Goal: Information Seeking & Learning: Learn about a topic

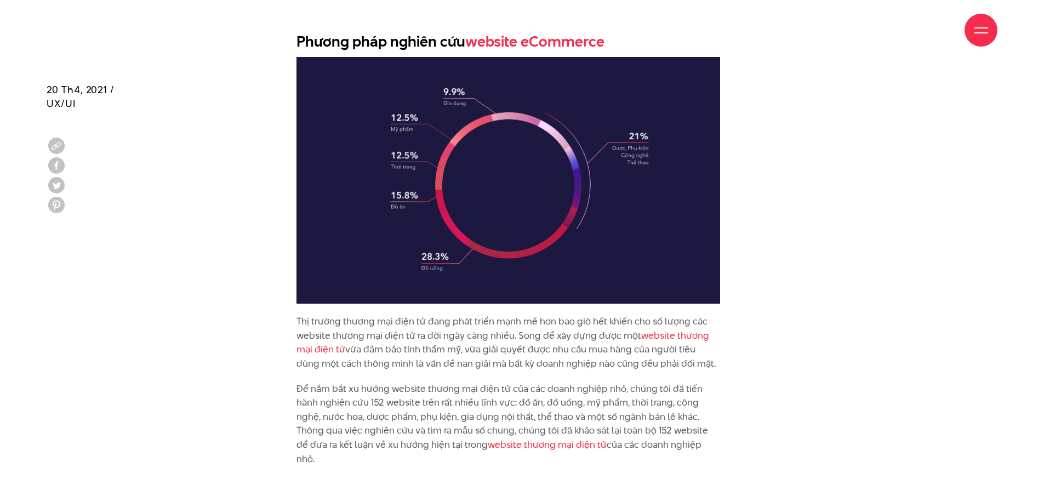
scroll to position [1044, 0]
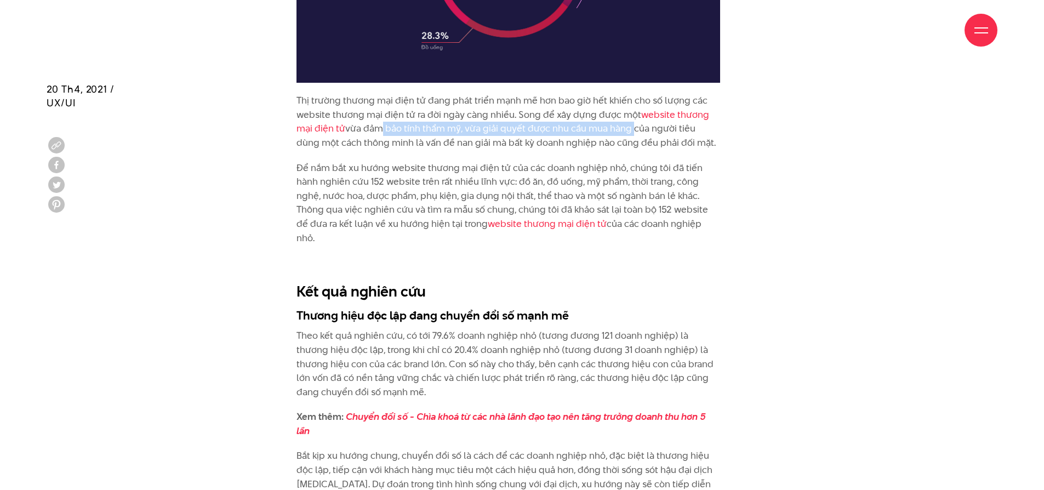
drag, startPoint x: 373, startPoint y: 130, endPoint x: 631, endPoint y: 130, distance: 258.0
click at [630, 130] on p "Thị trường thương mại điện tử đang phát triển mạnh mẽ hơn bao giờ hết khiến cho…" at bounding box center [507, 122] width 423 height 56
click at [347, 142] on p "Thị trường thương mại điện tử đang phát triển mạnh mẽ hơn bao giờ hết khiến cho…" at bounding box center [507, 122] width 423 height 56
drag, startPoint x: 319, startPoint y: 143, endPoint x: 689, endPoint y: 144, distance: 370.3
click at [689, 144] on p "Thị trường thương mại điện tử đang phát triển mạnh mẽ hơn bao giờ hết khiến cho…" at bounding box center [507, 122] width 423 height 56
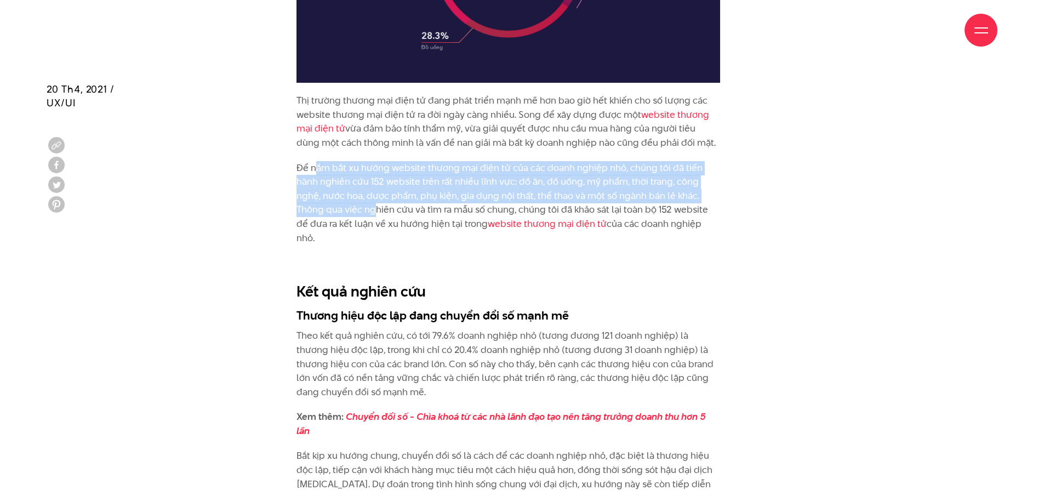
drag, startPoint x: 316, startPoint y: 170, endPoint x: 369, endPoint y: 204, distance: 62.9
click at [369, 205] on p "Để nắm bắt xu hướng website thương mại điện tử của các doanh nghiệp nhỏ, chúng …" at bounding box center [507, 203] width 423 height 84
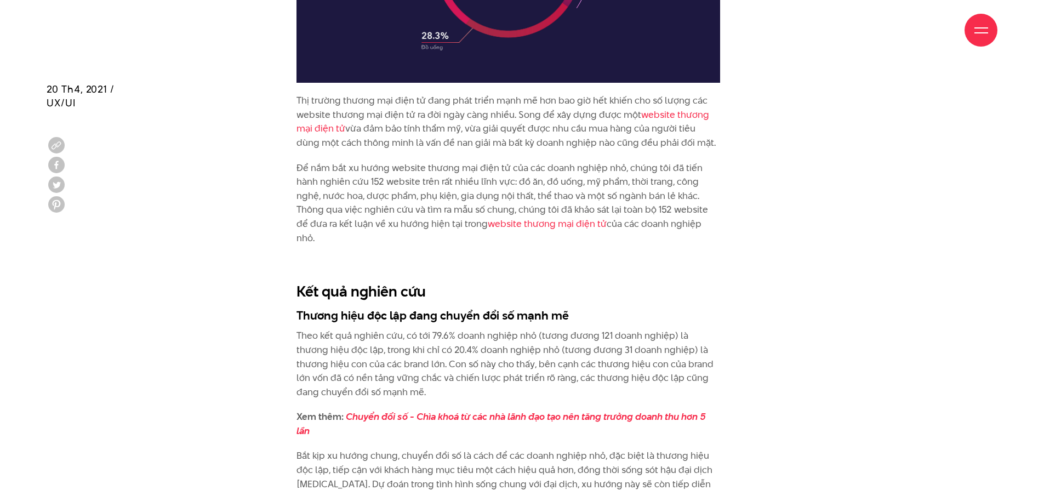
drag, startPoint x: 369, startPoint y: 204, endPoint x: 380, endPoint y: 201, distance: 12.1
click at [370, 203] on p "Để nắm bắt xu hướng website thương mại điện tử của các doanh nghiệp nhỏ, chúng …" at bounding box center [507, 203] width 423 height 84
drag, startPoint x: 460, startPoint y: 199, endPoint x: 513, endPoint y: 199, distance: 53.1
click at [513, 199] on p "Để nắm bắt xu hướng website thương mại điện tử của các doanh nghiệp nhỏ, chúng …" at bounding box center [507, 203] width 423 height 84
drag, startPoint x: 515, startPoint y: 200, endPoint x: 536, endPoint y: 200, distance: 20.3
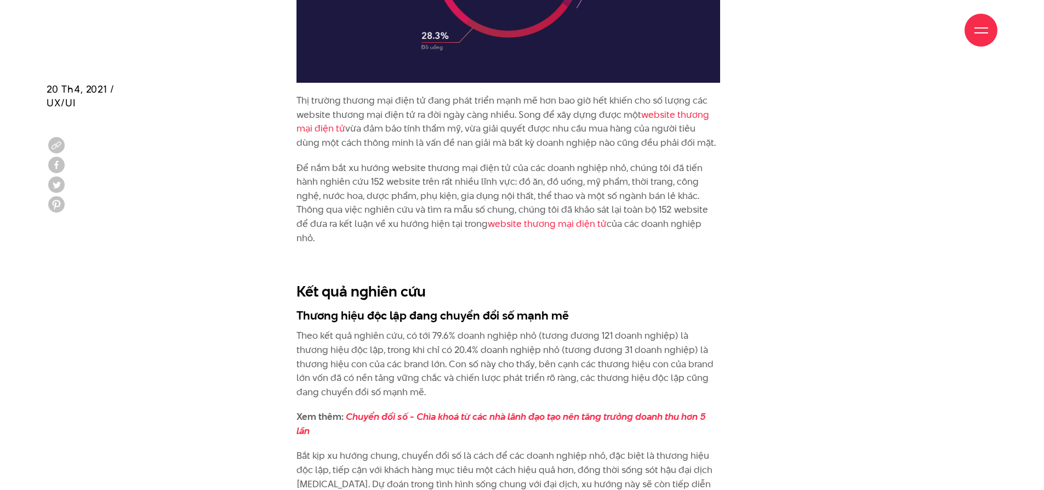
click at [535, 200] on p "Để nắm bắt xu hướng website thương mại điện tử của các doanh nghiệp nhỏ, chúng …" at bounding box center [507, 203] width 423 height 84
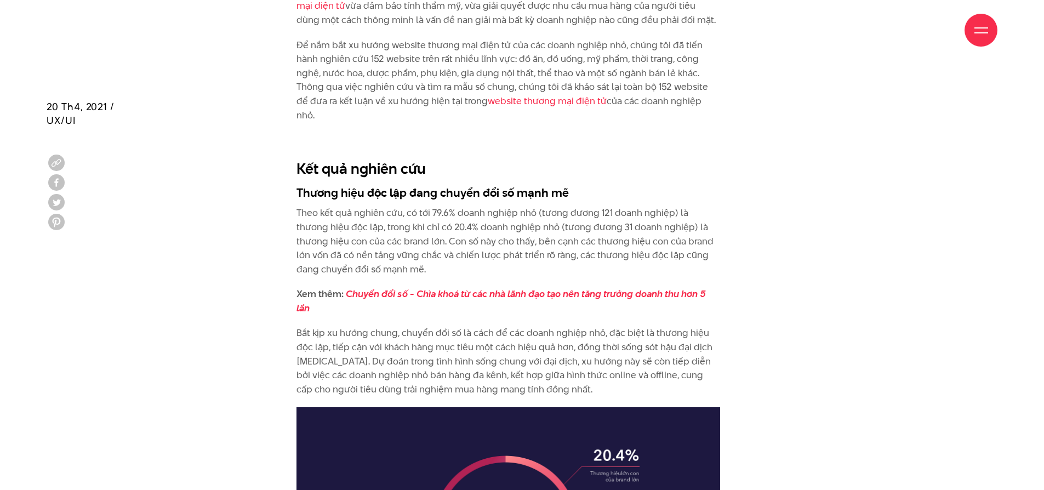
scroll to position [1185, 0]
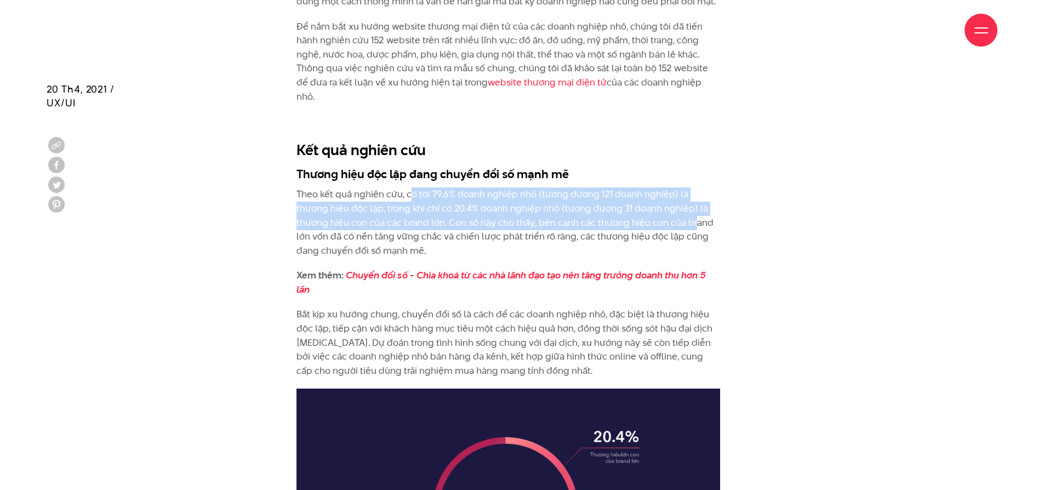
drag, startPoint x: 412, startPoint y: 180, endPoint x: 666, endPoint y: 211, distance: 255.6
click at [665, 211] on p "Theo kết quả nghiên cứu, có tới 79.6% doanh nghiệp nhỏ (tương đương 121 doanh n…" at bounding box center [507, 222] width 423 height 70
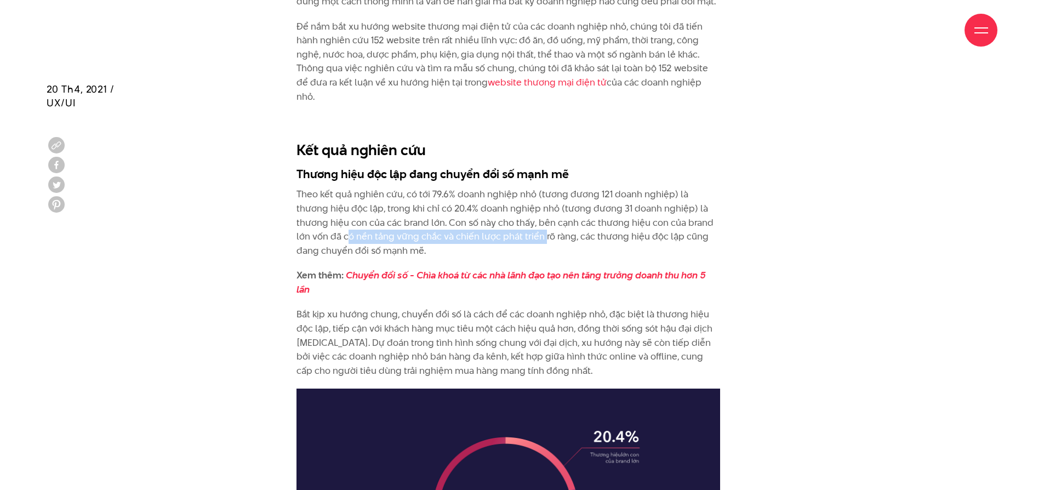
drag, startPoint x: 312, startPoint y: 226, endPoint x: 528, endPoint y: 224, distance: 215.8
click at [514, 226] on p "Theo kết quả nghiên cứu, có tới 79.6% doanh nghiệp nhỏ (tương đương 121 doanh n…" at bounding box center [507, 222] width 423 height 70
click at [535, 224] on p "Theo kết quả nghiên cứu, có tới 79.6% doanh nghiệp nhỏ (tương đương 121 doanh n…" at bounding box center [507, 222] width 423 height 70
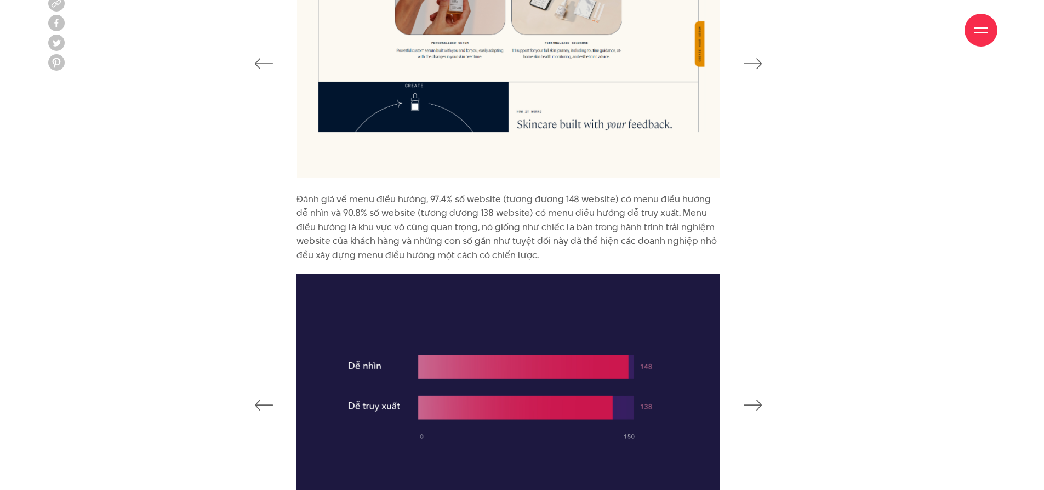
scroll to position [3323, 0]
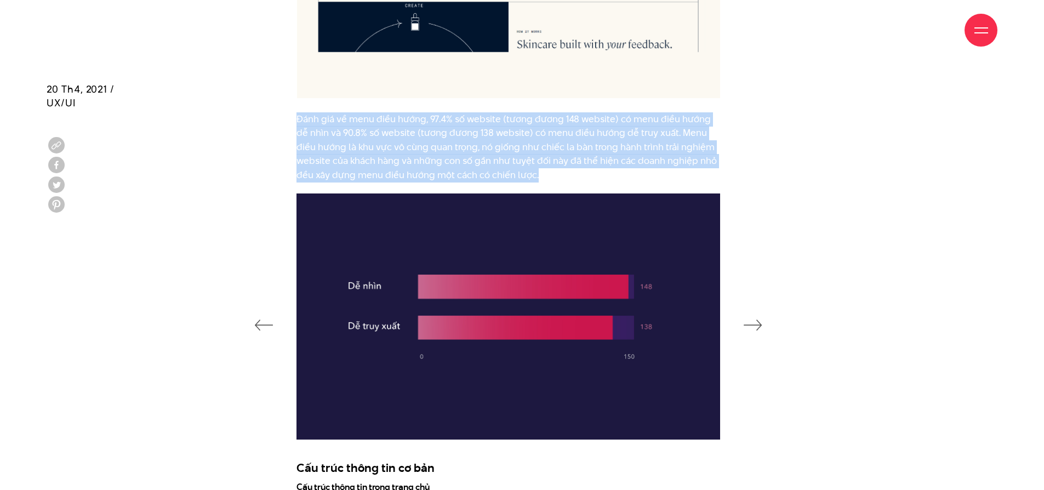
drag, startPoint x: 548, startPoint y: 161, endPoint x: 297, endPoint y: 107, distance: 257.1
click at [297, 112] on p "Đánh giá về menu điều hướng, 97.4% số website (tương đương 148 website) có menu…" at bounding box center [507, 147] width 423 height 70
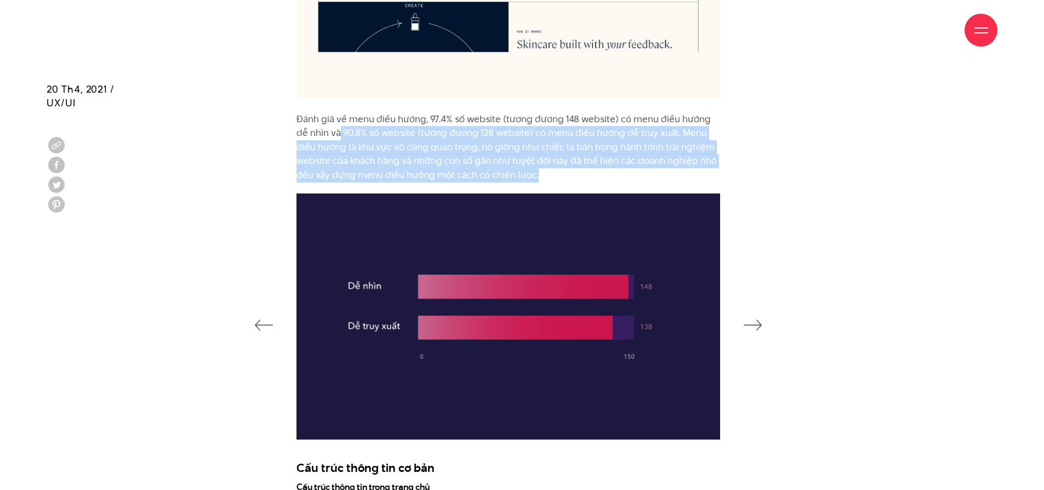
drag, startPoint x: 549, startPoint y: 160, endPoint x: 328, endPoint y: 124, distance: 224.2
click at [328, 124] on p "Đánh giá về menu điều hướng, 97.4% số website (tương đương 148 website) có menu…" at bounding box center [507, 147] width 423 height 70
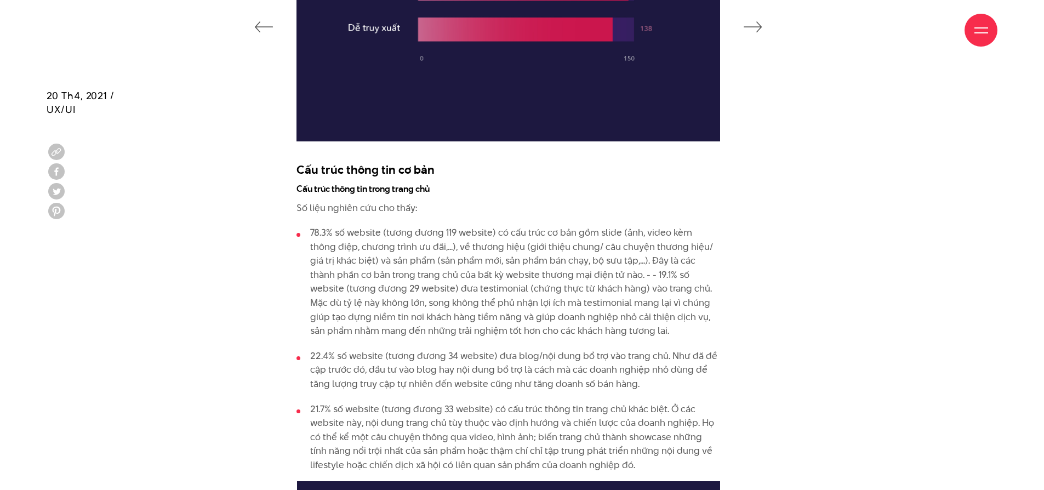
scroll to position [3628, 0]
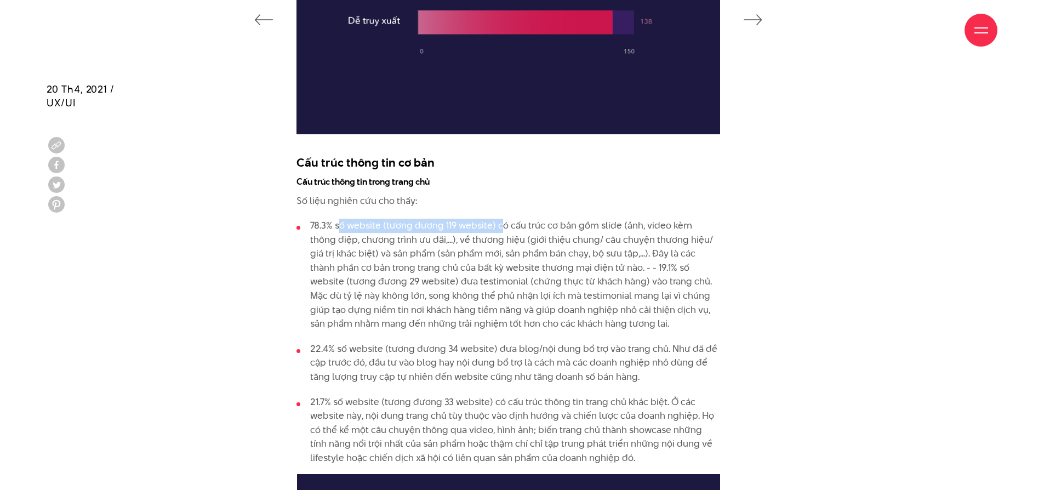
drag, startPoint x: 339, startPoint y: 213, endPoint x: 502, endPoint y: 211, distance: 163.3
click at [502, 219] on li "78.3% số website (tương đương 119 website) có cấu trúc cơ bản gồm slide (ảnh, v…" at bounding box center [507, 275] width 423 height 112
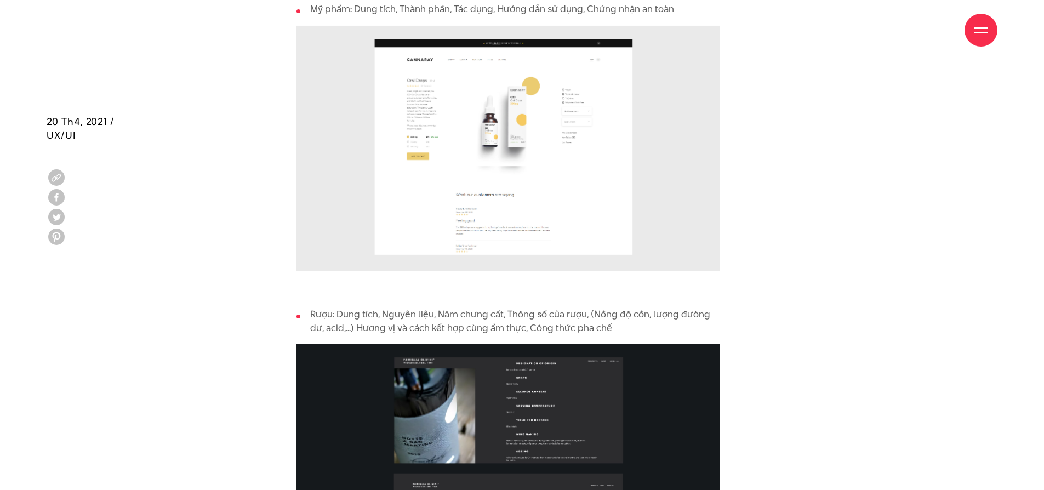
scroll to position [4455, 0]
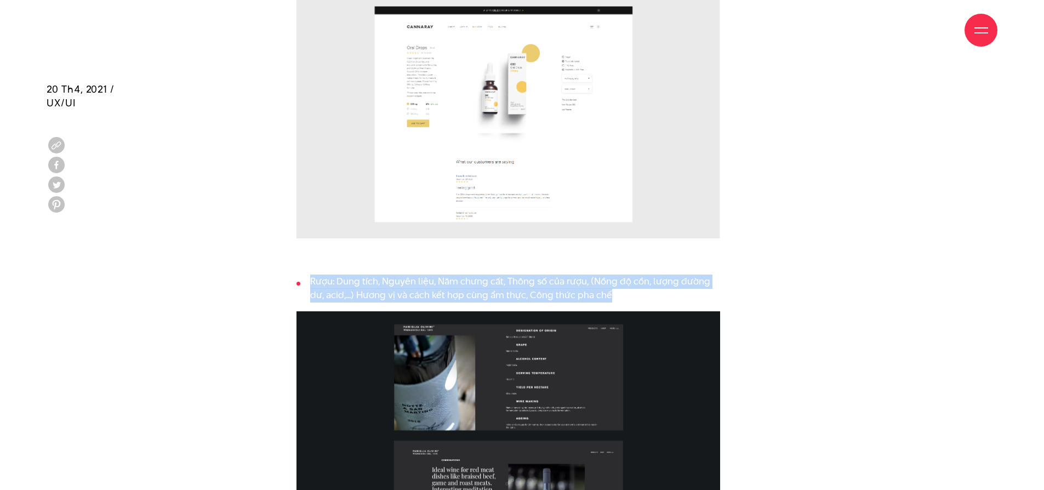
drag, startPoint x: 635, startPoint y: 279, endPoint x: 311, endPoint y: 267, distance: 324.5
click at [311, 274] on li "Rượu: Dung tích, Nguyên liệu, Năm chưng cất, Thông số của rượu, (Nồng độ cồn, l…" at bounding box center [507, 288] width 423 height 28
drag, startPoint x: 310, startPoint y: 267, endPoint x: 609, endPoint y: 282, distance: 300.0
click at [609, 282] on li "Rượu: Dung tích, Nguyên liệu, Năm chưng cất, Thông số của rượu, (Nồng độ cồn, l…" at bounding box center [507, 288] width 423 height 28
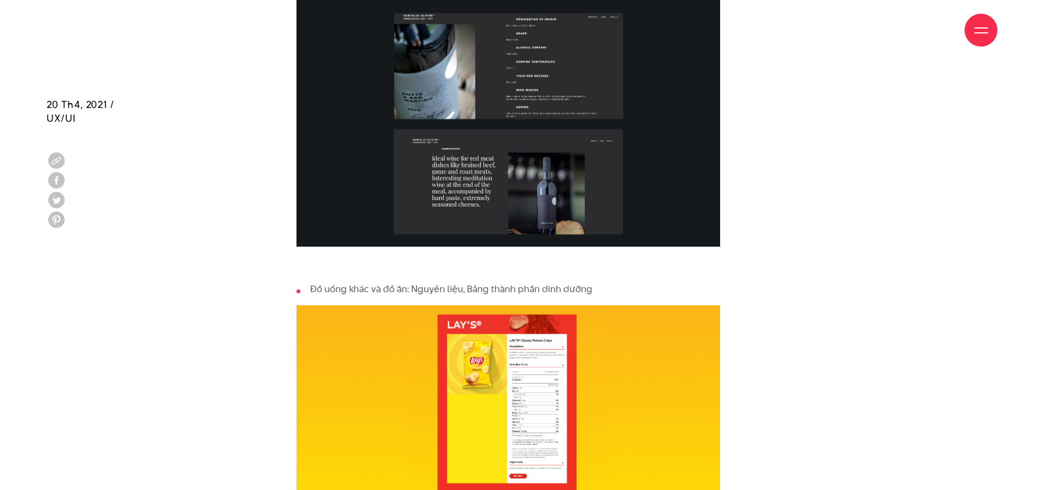
scroll to position [4858, 0]
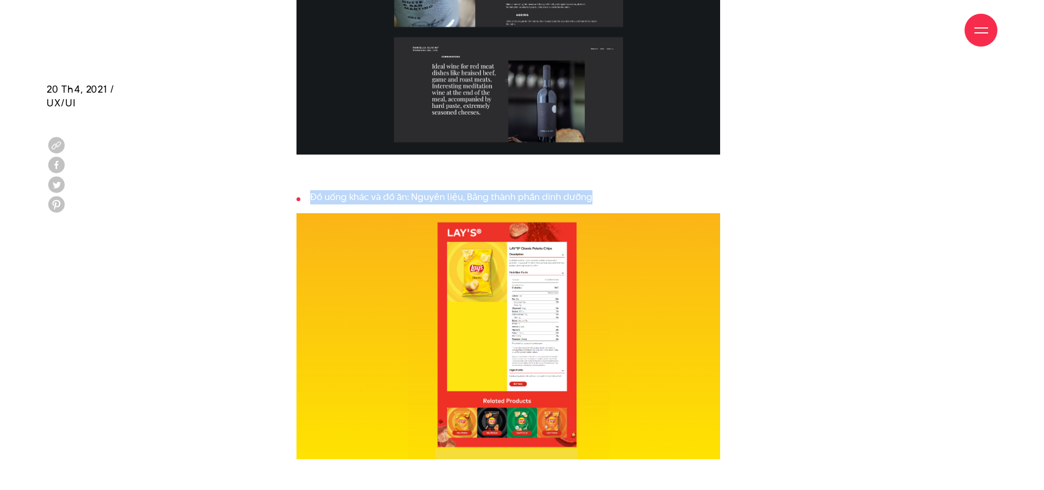
drag, startPoint x: 603, startPoint y: 181, endPoint x: 311, endPoint y: 182, distance: 292.0
click at [311, 190] on li "Đồ uống khác và đồ ăn: Nguyên liệu, Bảng thành phần dinh dưỡng" at bounding box center [507, 197] width 423 height 14
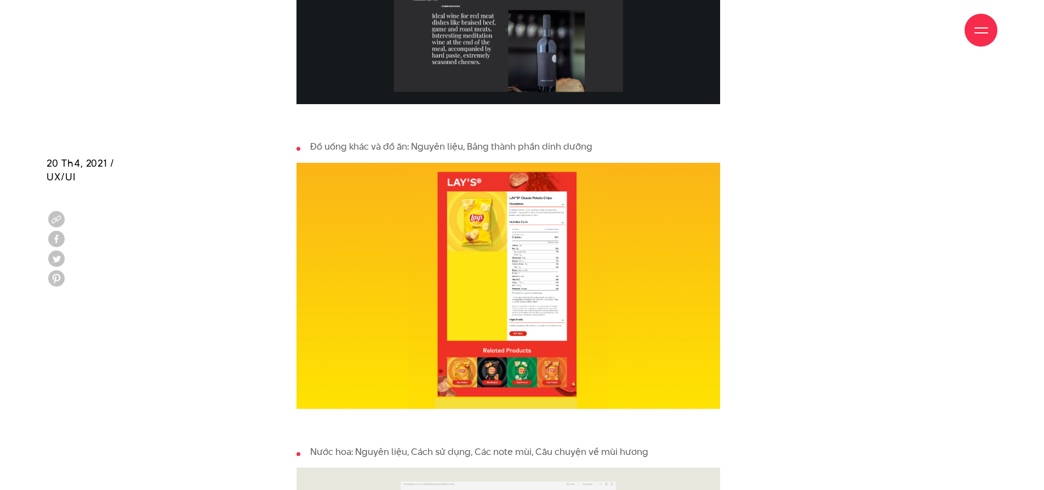
scroll to position [5131, 0]
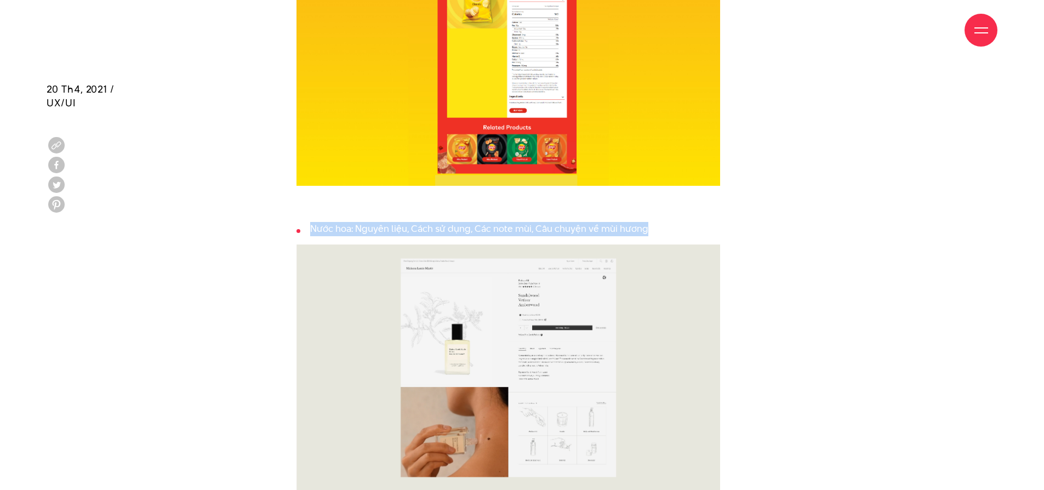
drag, startPoint x: 311, startPoint y: 215, endPoint x: 677, endPoint y: 215, distance: 366.5
click at [677, 222] on li "Nước hoa: Nguyên liệu, Cách sử dụng, Các note mùi, Câu chuyện về mùi hương" at bounding box center [507, 229] width 423 height 14
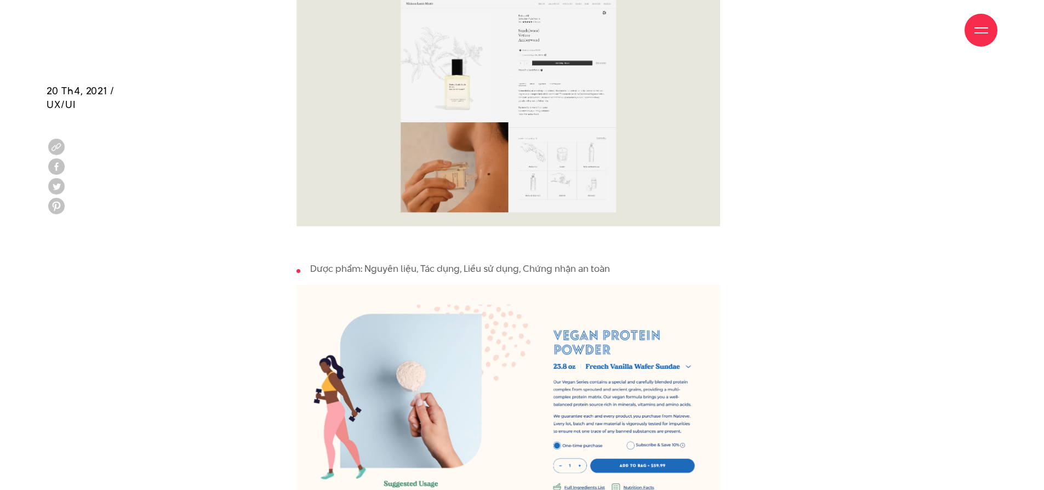
scroll to position [5412, 0]
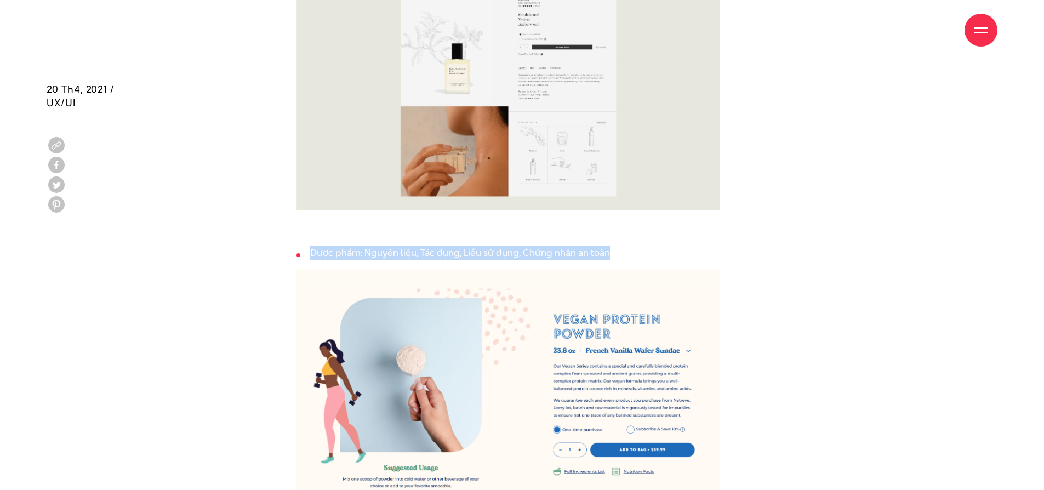
drag, startPoint x: 591, startPoint y: 240, endPoint x: 301, endPoint y: 238, distance: 290.4
click at [301, 246] on li "Dược phẩm: Nguyên liệu, Tác dụng, Liều sử dụng, Chứng nhận an toàn" at bounding box center [507, 253] width 423 height 14
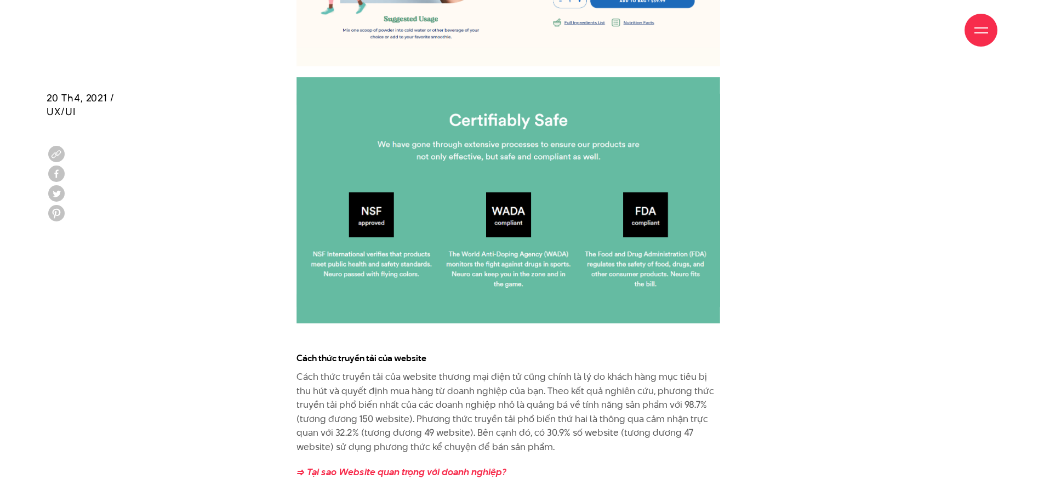
scroll to position [6040, 0]
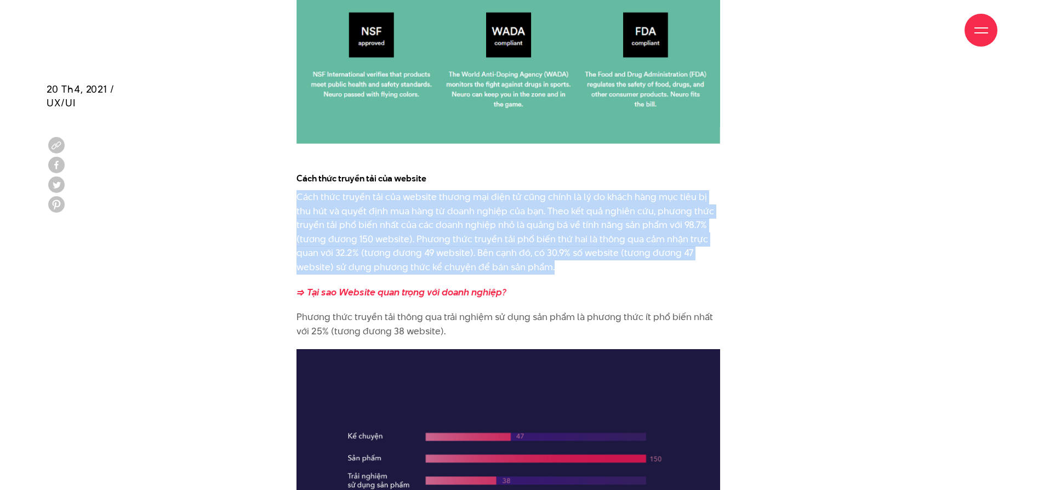
drag, startPoint x: 565, startPoint y: 255, endPoint x: 298, endPoint y: 182, distance: 276.7
click at [298, 190] on p "Cách thức truyền tải của website thương mại điện tử cũng chính là lý do khách h…" at bounding box center [507, 232] width 423 height 84
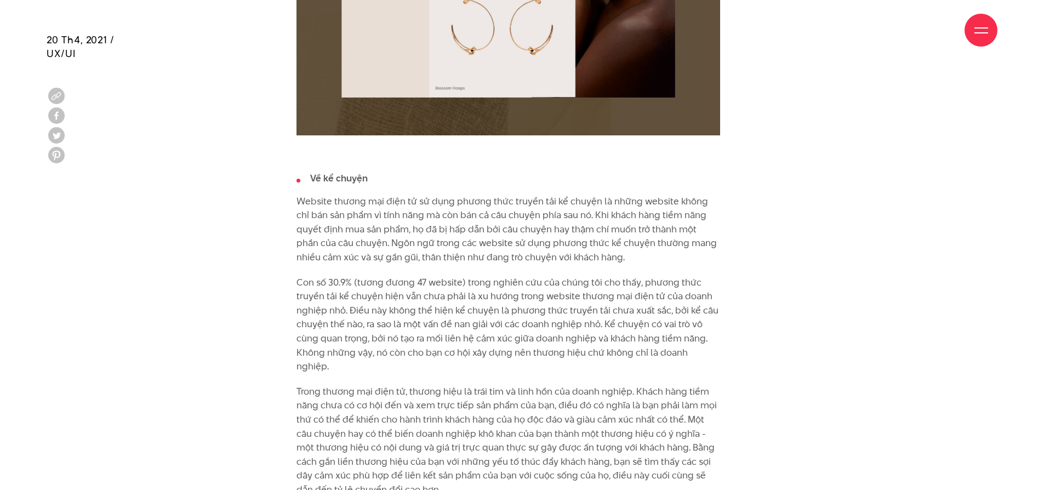
scroll to position [7608, 0]
